Goal: Task Accomplishment & Management: Use online tool/utility

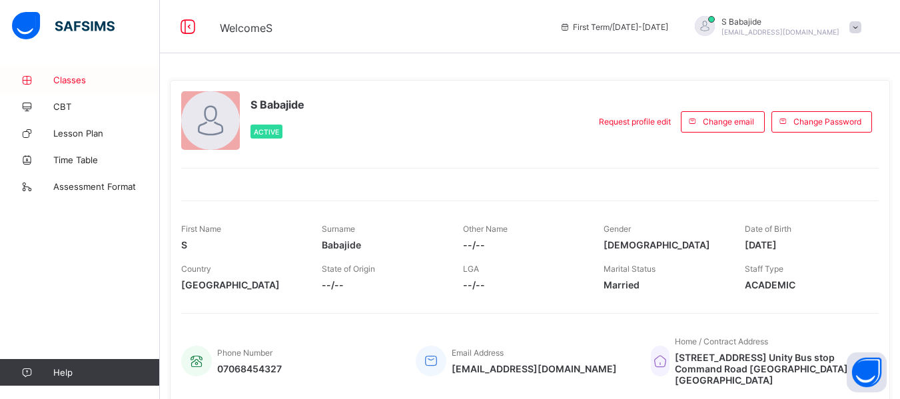
click at [63, 79] on span "Classes" at bounding box center [106, 80] width 107 height 11
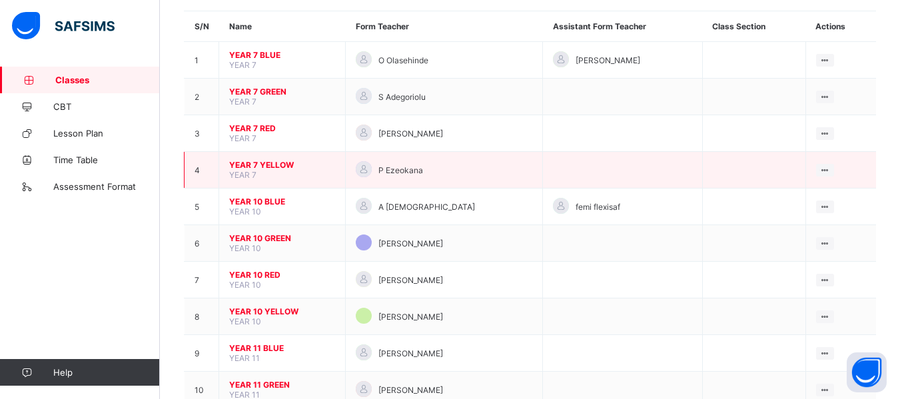
scroll to position [119, 0]
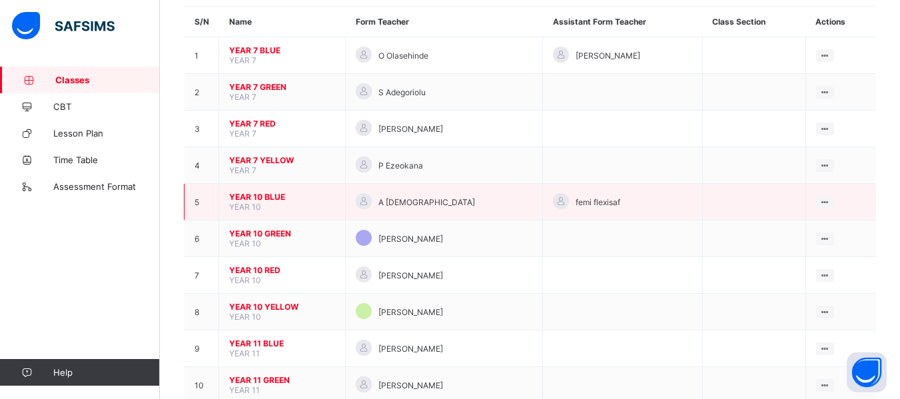
click at [274, 195] on span "YEAR 10 BLUE" at bounding box center [282, 197] width 106 height 10
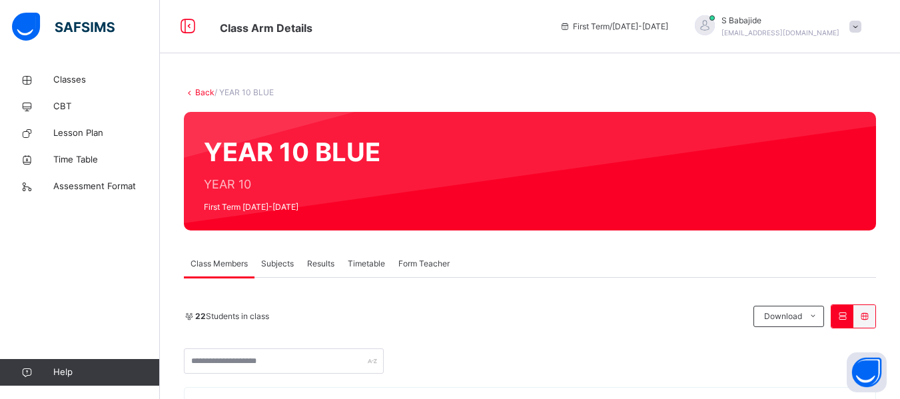
click at [282, 266] on span "Subjects" at bounding box center [277, 264] width 33 height 12
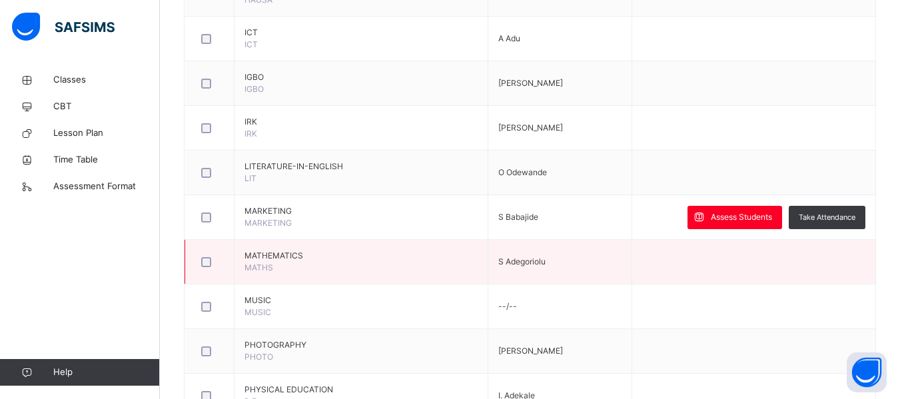
scroll to position [1348, 0]
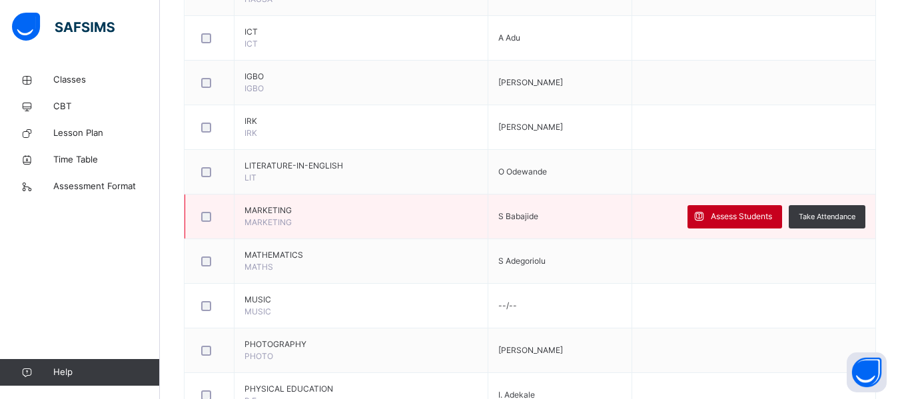
click at [732, 211] on span "Assess Students" at bounding box center [741, 217] width 61 height 12
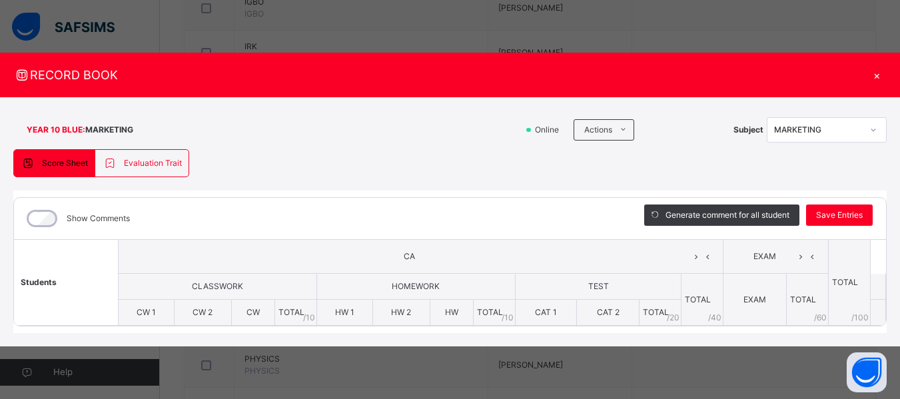
scroll to position [1329, 0]
click at [236, 275] on th "CLASSWORK" at bounding box center [217, 287] width 199 height 26
click at [493, 204] on div "Show Comments" at bounding box center [319, 218] width 610 height 41
drag, startPoint x: 475, startPoint y: 87, endPoint x: 602, endPoint y: 70, distance: 128.3
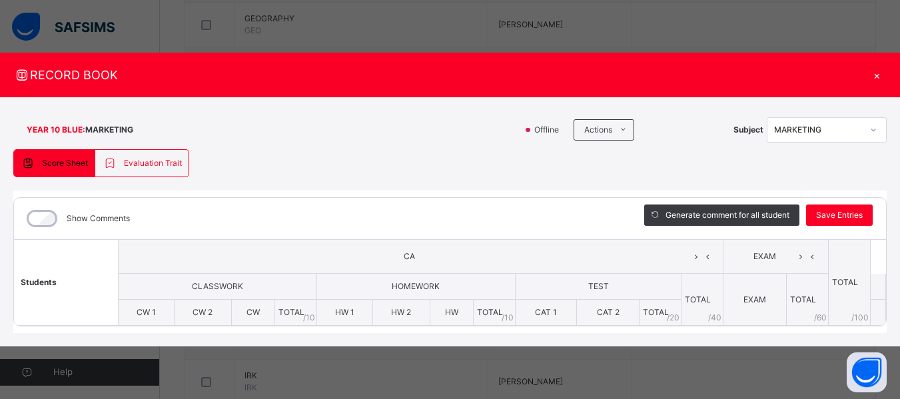
click at [602, 70] on div "RECORD BOOK ×" at bounding box center [450, 75] width 900 height 45
click at [892, 352] on div "RECORD BOOK × YEAR 10 BLUE : MARKETING Online Actions Download Empty Score Shee…" at bounding box center [450, 199] width 900 height 399
click at [654, 364] on div "RECORD BOOK × YEAR 10 BLUE : MARKETING Online Actions Download Empty Score Shee…" at bounding box center [450, 199] width 900 height 399
drag, startPoint x: 76, startPoint y: 290, endPoint x: 407, endPoint y: 159, distance: 355.9
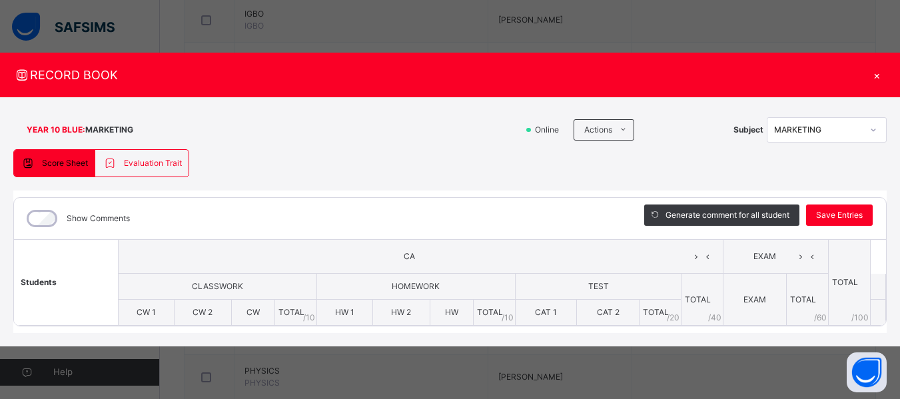
click at [407, 159] on div "Score Sheet Evaluation Trait Score Sheet Evaluation Trait Show Comments Generat…" at bounding box center [449, 241] width 873 height 184
click at [55, 288] on th "Students" at bounding box center [66, 283] width 104 height 86
click at [876, 75] on div "×" at bounding box center [877, 75] width 20 height 18
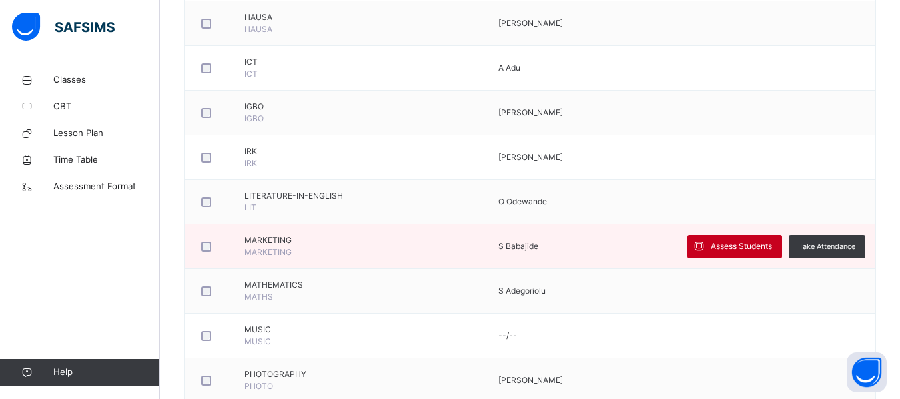
click at [730, 247] on span "Assess Students" at bounding box center [741, 247] width 61 height 12
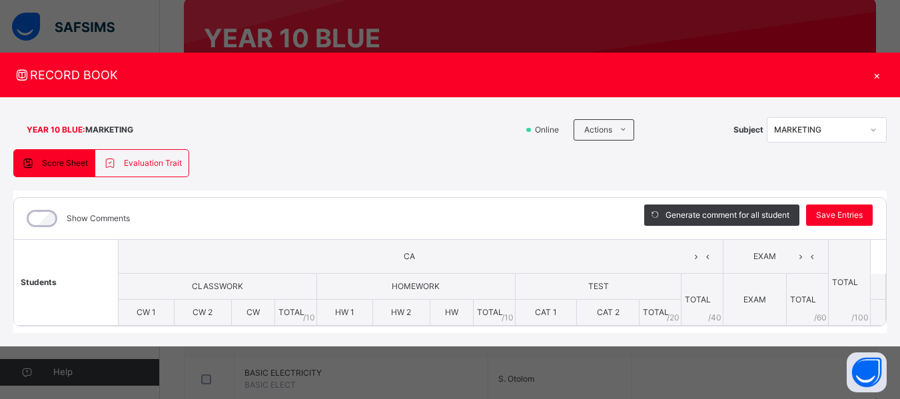
scroll to position [113, 0]
click at [875, 77] on div "×" at bounding box center [877, 75] width 20 height 18
